Goal: Find specific page/section: Find specific page/section

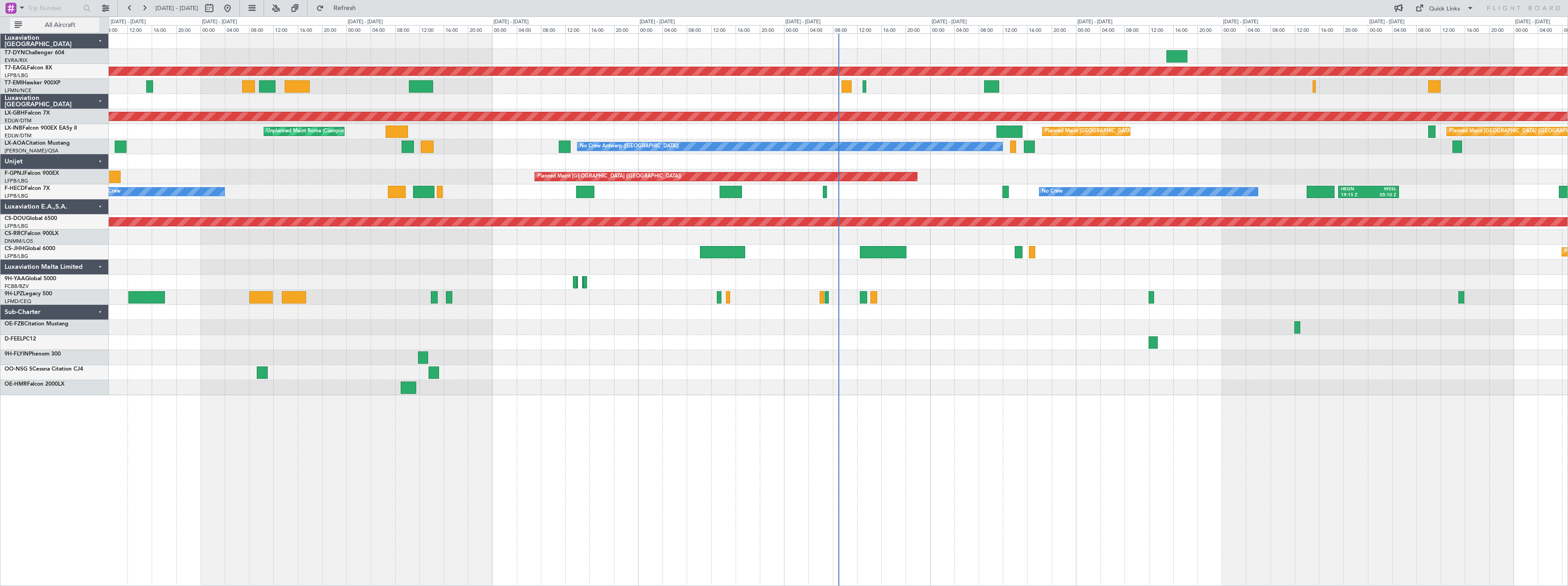
click at [74, 24] on span "All Aircraft" at bounding box center [60, 25] width 73 height 6
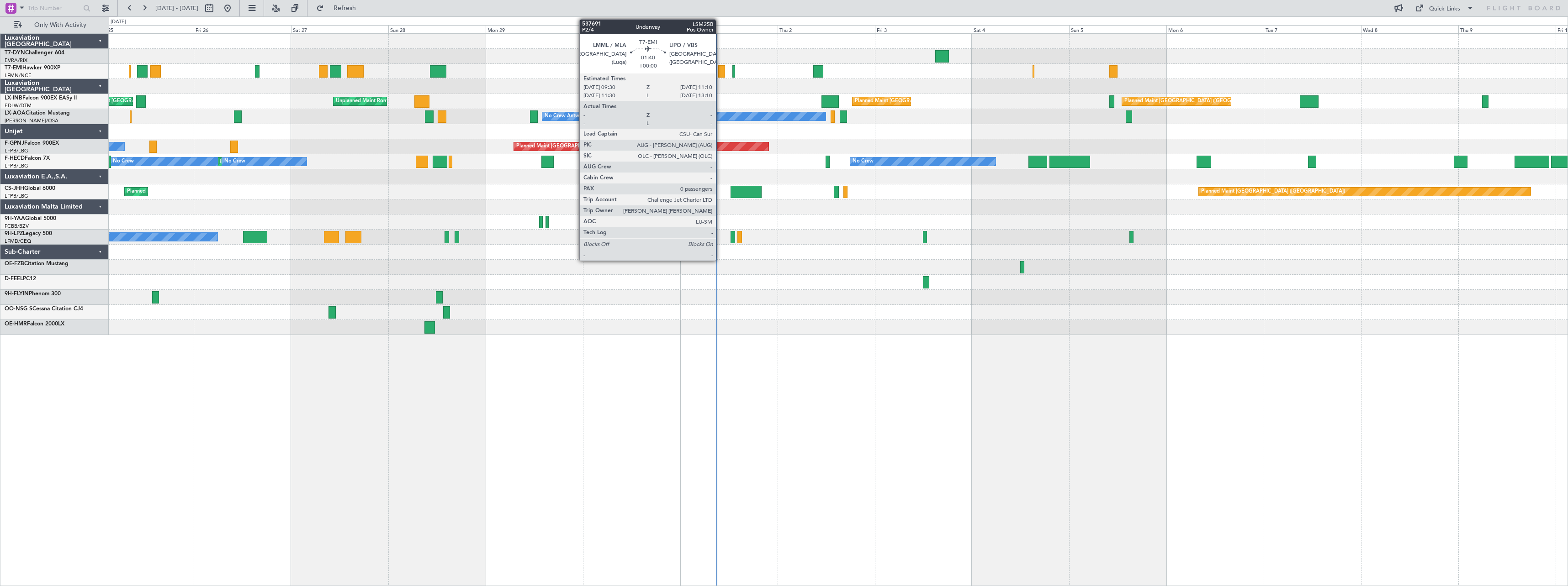
click at [720, 70] on div at bounding box center [721, 71] width 7 height 12
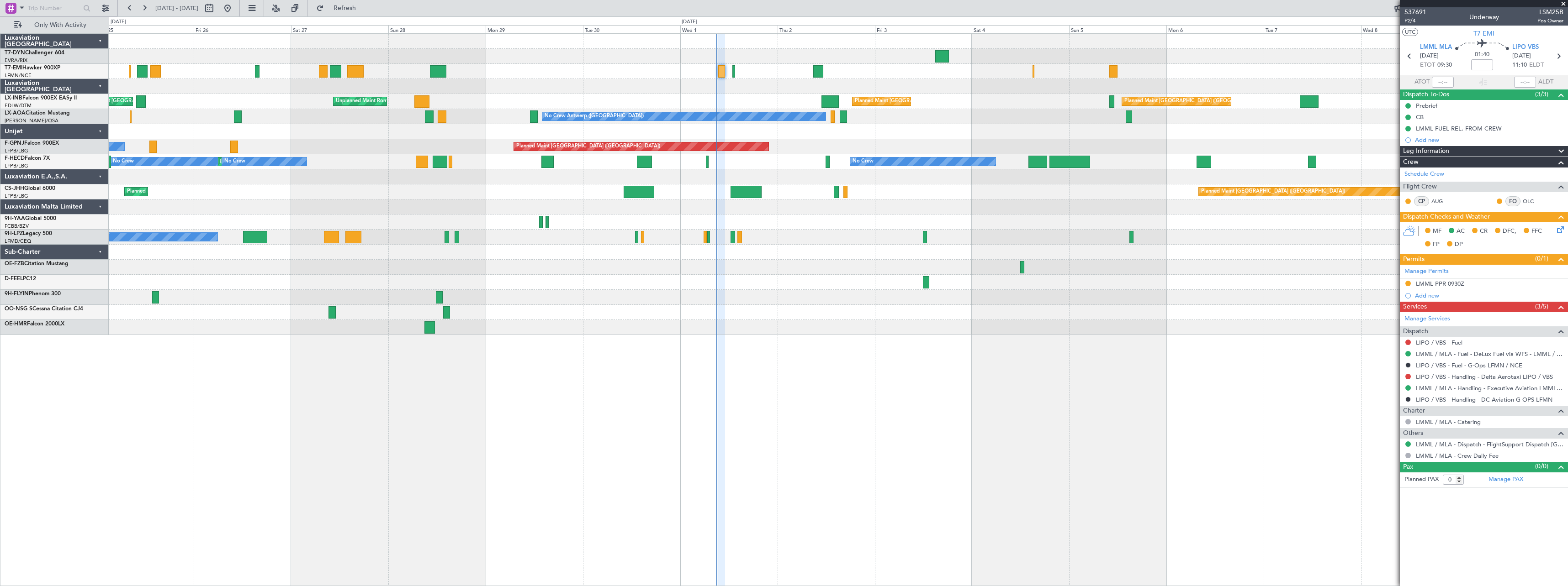
click at [97, 4] on div at bounding box center [58, 8] width 118 height 17
click at [104, 8] on button at bounding box center [106, 8] width 15 height 15
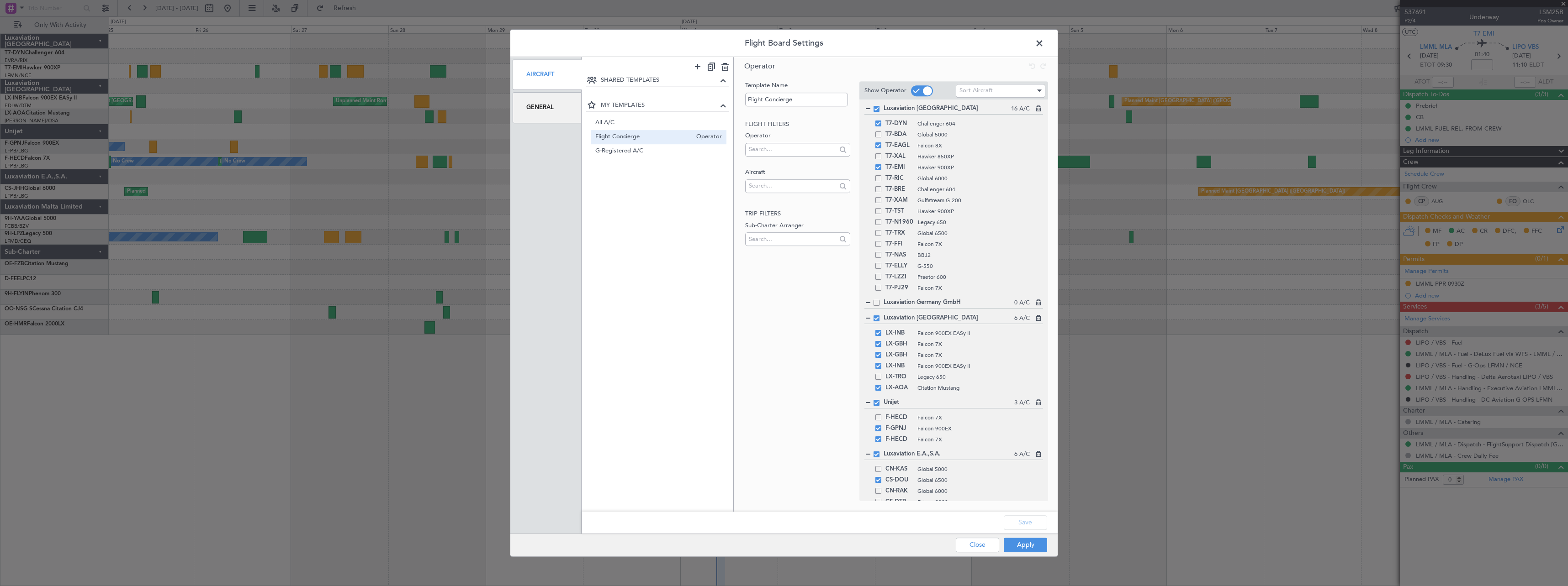
click at [534, 108] on div "General" at bounding box center [547, 108] width 69 height 31
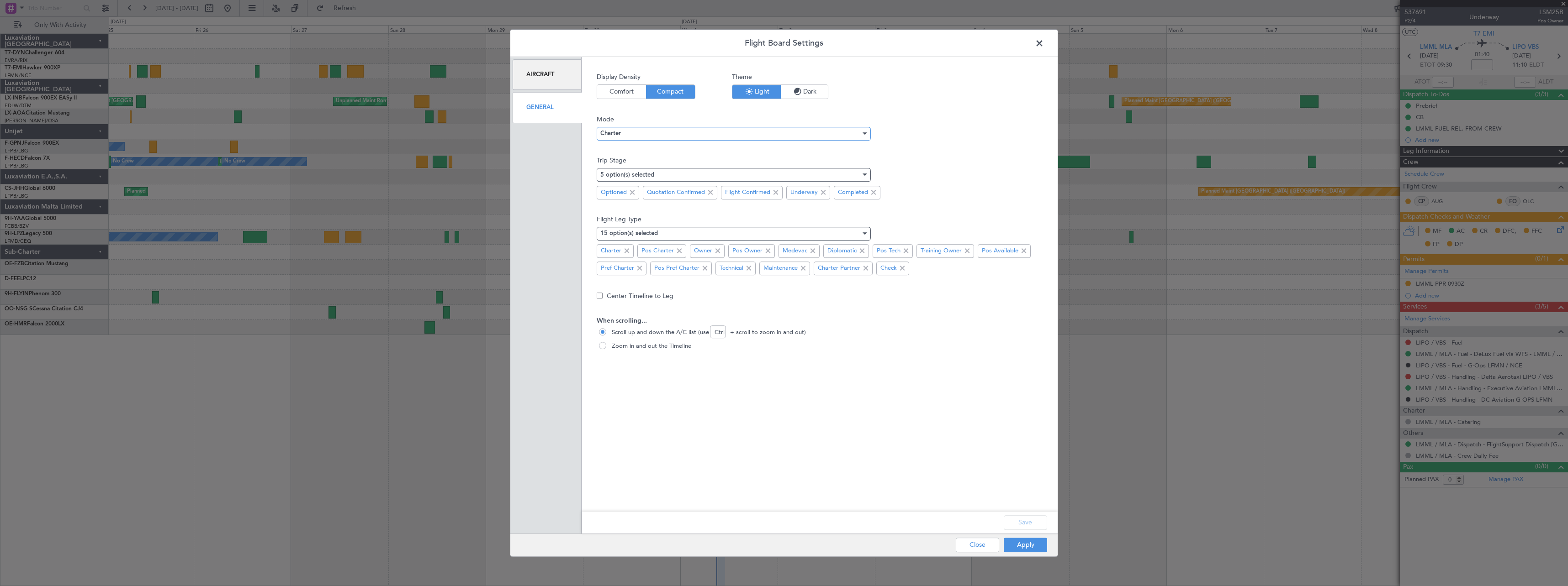
click at [636, 134] on div "Charter" at bounding box center [730, 133] width 260 height 14
click at [633, 162] on span "Ops" at bounding box center [734, 165] width 266 height 14
click at [1032, 547] on button "Apply" at bounding box center [1025, 545] width 44 height 15
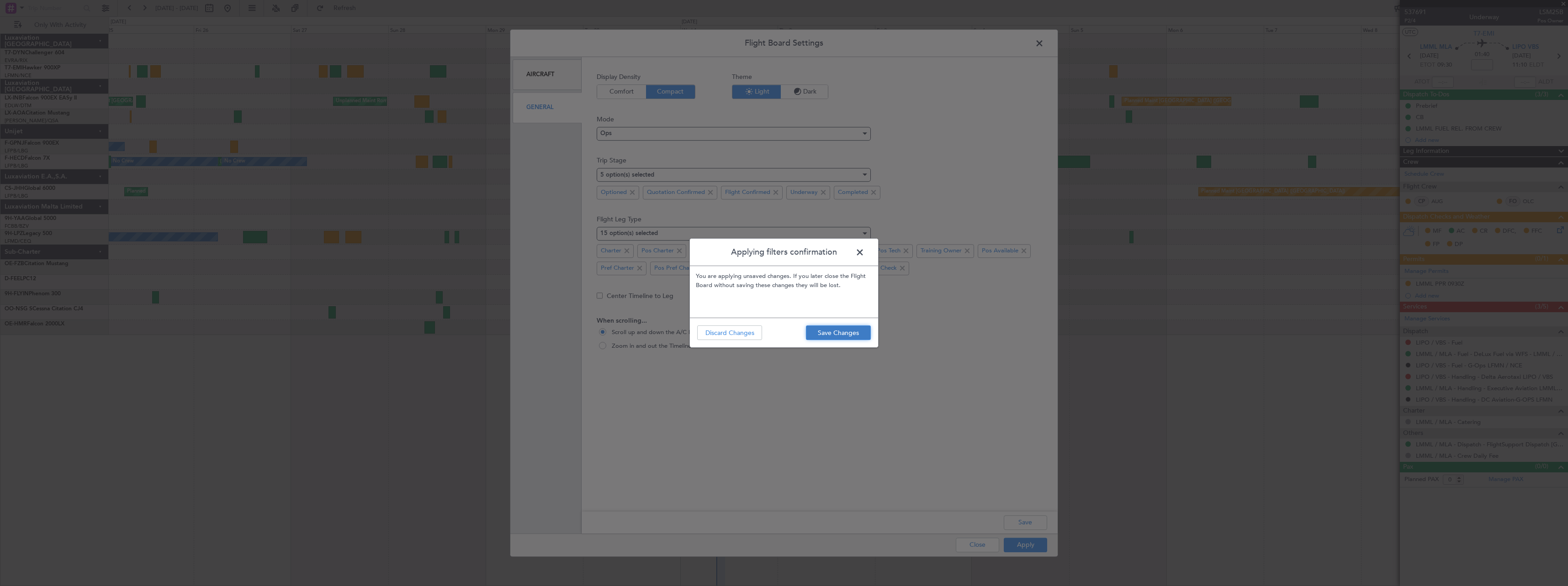
click at [826, 331] on button "Save Changes" at bounding box center [838, 333] width 65 height 15
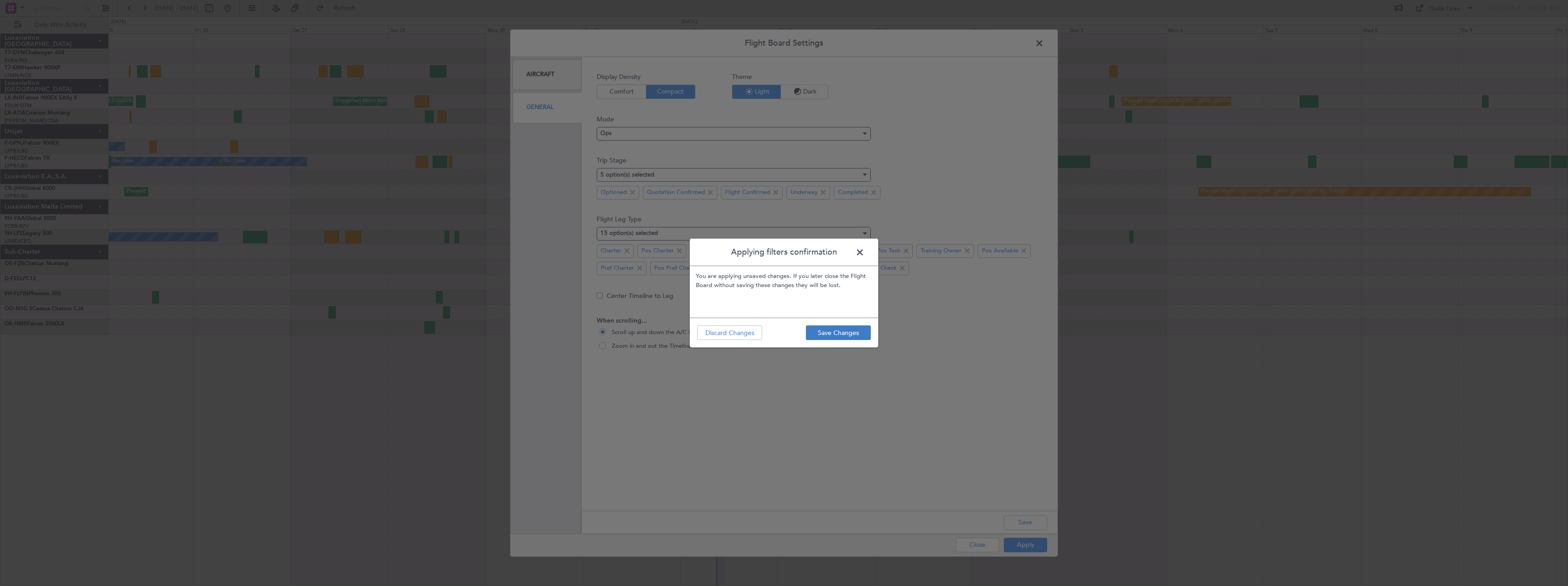
click at [826, 331] on div at bounding box center [838, 328] width 1459 height 15
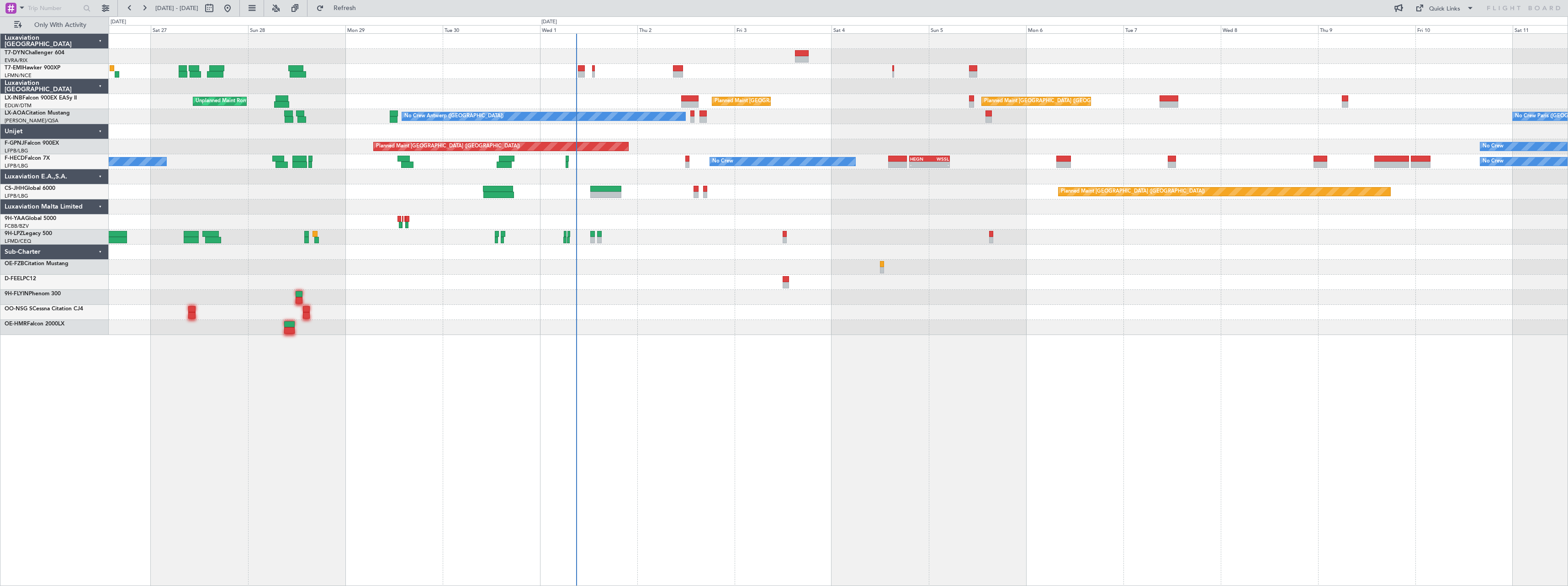
click at [628, 186] on div "No Crew Planned Maint [GEOGRAPHIC_DATA] ([GEOGRAPHIC_DATA]) Planned Maint [GEOG…" at bounding box center [838, 184] width 1459 height 301
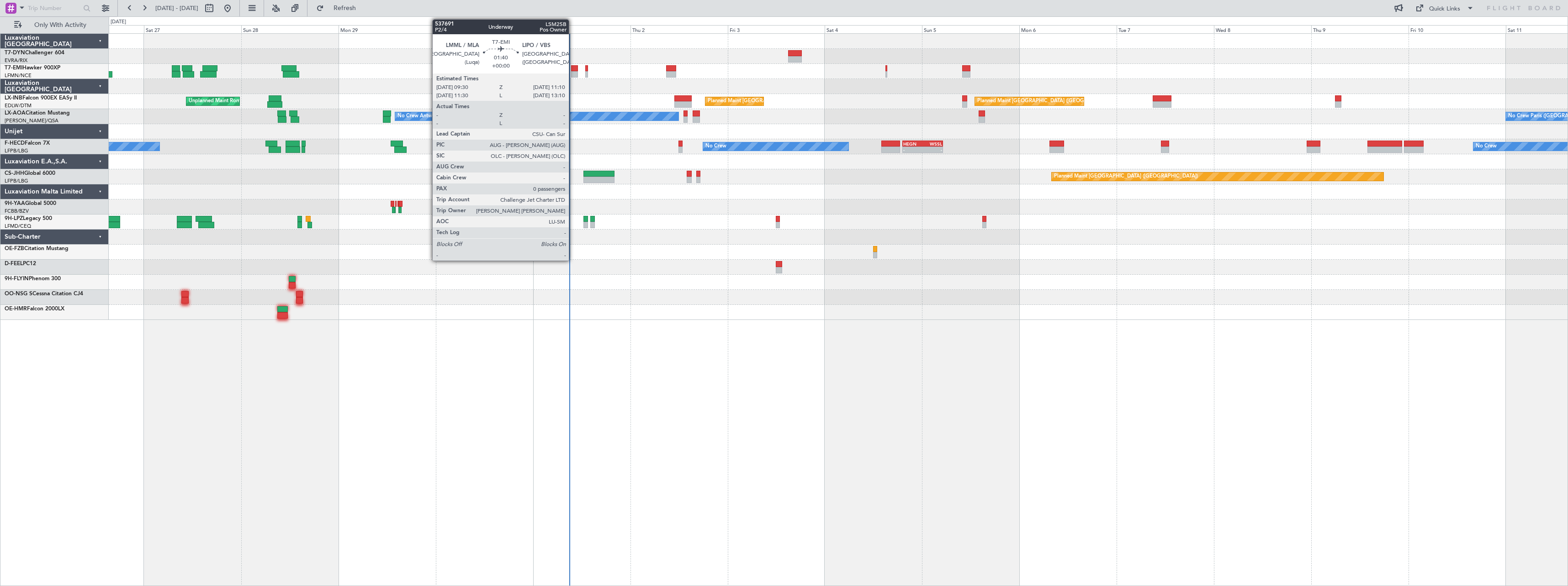
click at [573, 70] on div at bounding box center [574, 68] width 7 height 6
